Goal: Task Accomplishment & Management: Manage account settings

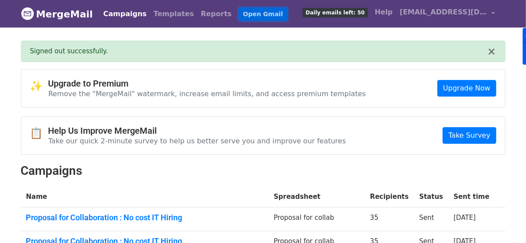
click at [239, 14] on link "Open Gmail" at bounding box center [263, 14] width 48 height 13
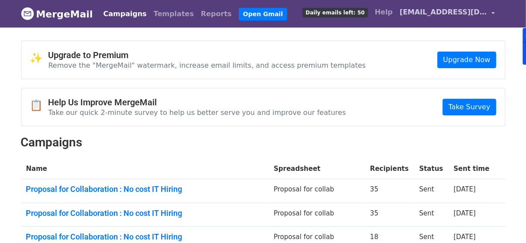
click at [456, 10] on span "[EMAIL_ADDRESS][DOMAIN_NAME]" at bounding box center [443, 12] width 87 height 10
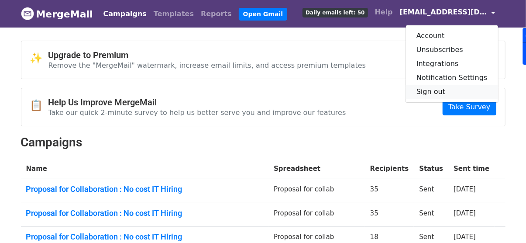
click at [438, 87] on link "Sign out" at bounding box center [452, 92] width 92 height 14
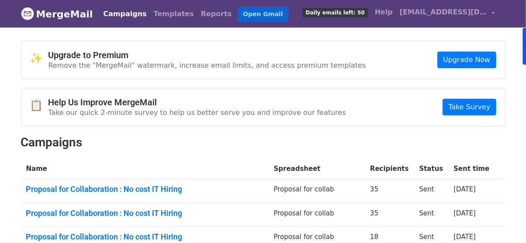
click at [239, 13] on link "Open Gmail" at bounding box center [263, 14] width 48 height 13
click at [120, 13] on link "Campaigns" at bounding box center [125, 13] width 50 height 17
click at [198, 14] on link "Reports" at bounding box center [216, 13] width 38 height 17
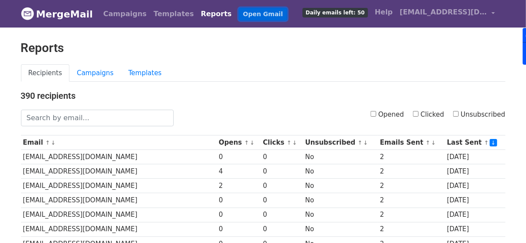
click at [239, 13] on link "Open Gmail" at bounding box center [263, 14] width 48 height 13
click at [454, 20] on link "[EMAIL_ADDRESS][DOMAIN_NAME]" at bounding box center [447, 13] width 102 height 21
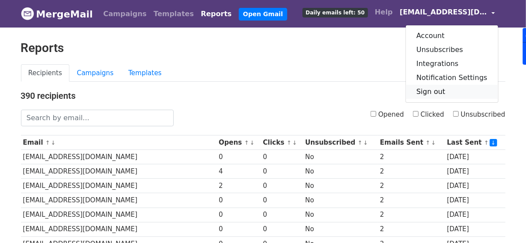
click at [440, 93] on link "Sign out" at bounding box center [452, 92] width 92 height 14
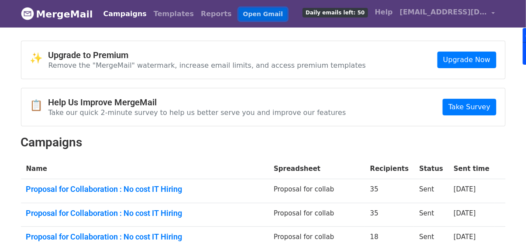
click at [239, 12] on link "Open Gmail" at bounding box center [263, 14] width 48 height 13
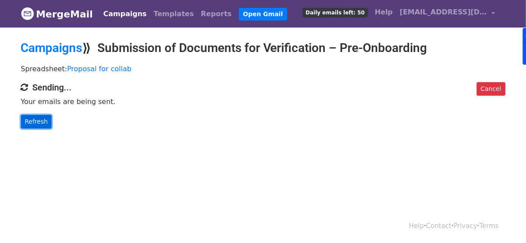
click at [42, 117] on link "Refresh" at bounding box center [36, 122] width 31 height 14
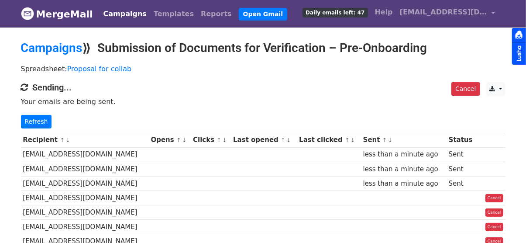
scroll to position [83, 0]
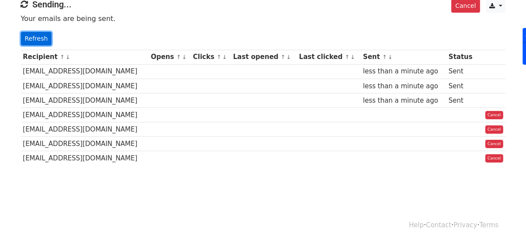
click at [31, 37] on link "Refresh" at bounding box center [36, 39] width 31 height 14
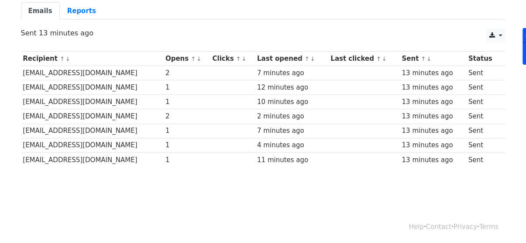
scroll to position [79, 0]
